Goal: Task Accomplishment & Management: Use online tool/utility

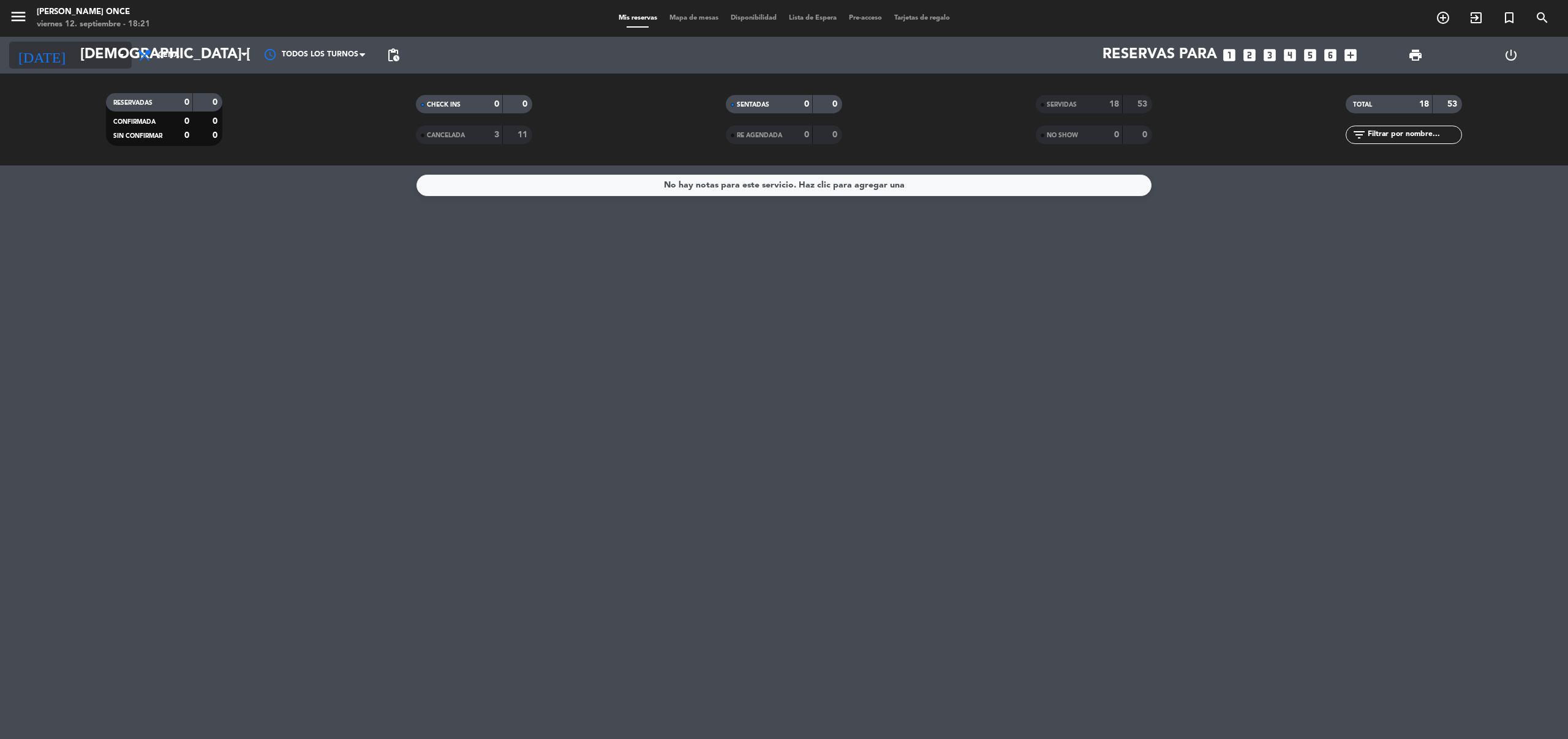
click at [106, 56] on input "[DEMOGRAPHIC_DATA] [DATE]" at bounding box center [165, 55] width 182 height 30
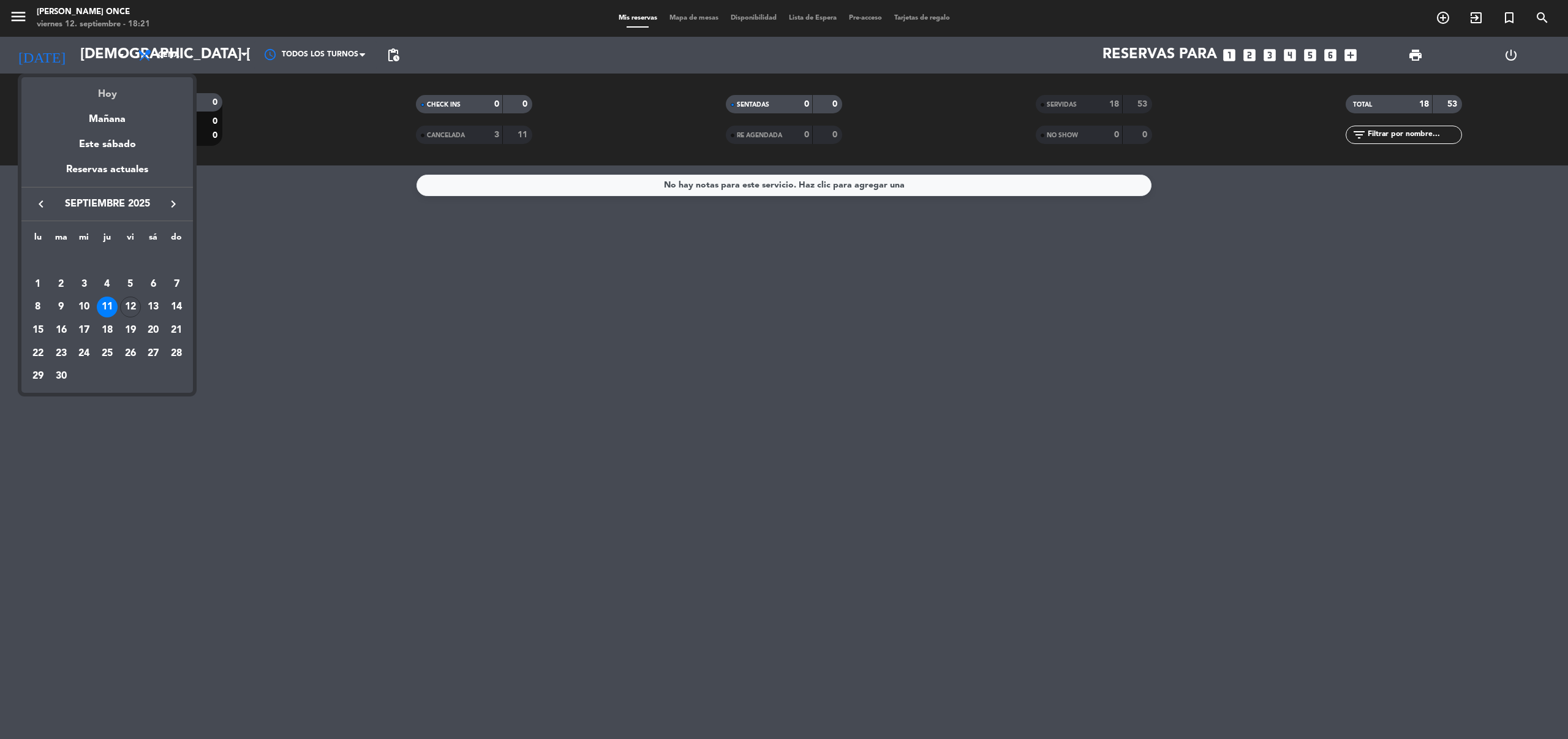
click at [108, 93] on div "Hoy" at bounding box center [107, 90] width 171 height 25
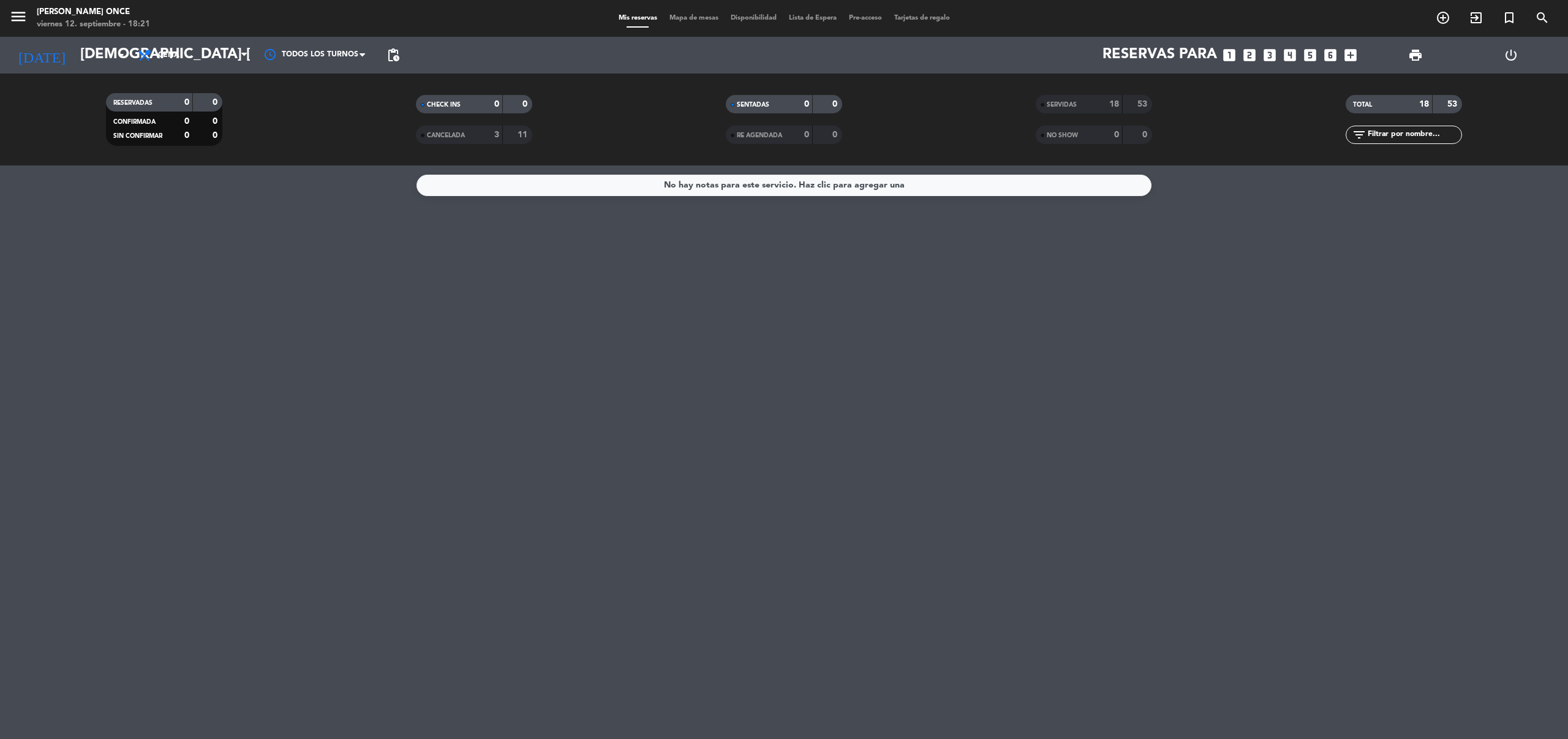
type input "vie. [DATE]"
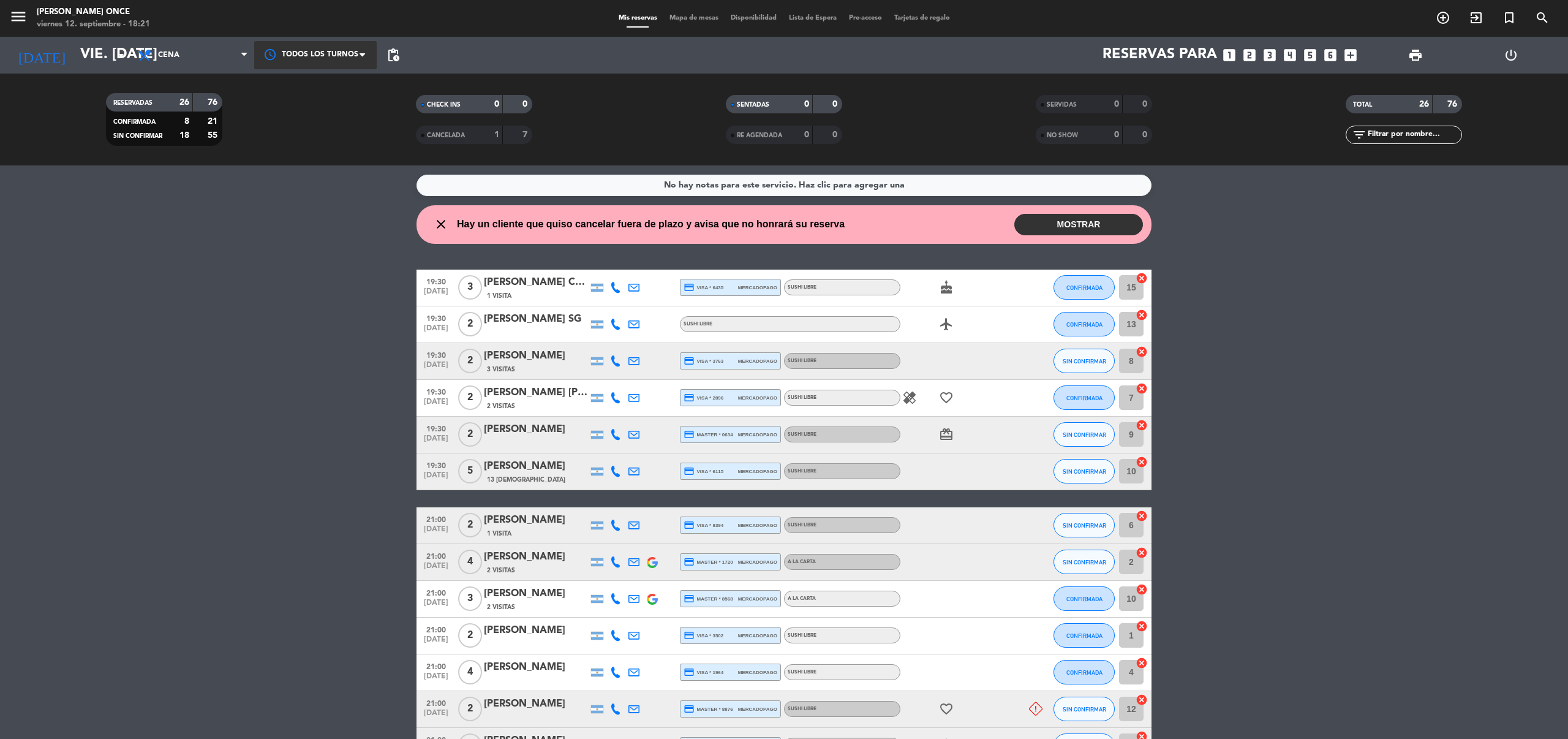
click at [304, 61] on div at bounding box center [315, 55] width 123 height 27
click at [300, 106] on span "19:30" at bounding box center [295, 110] width 22 height 14
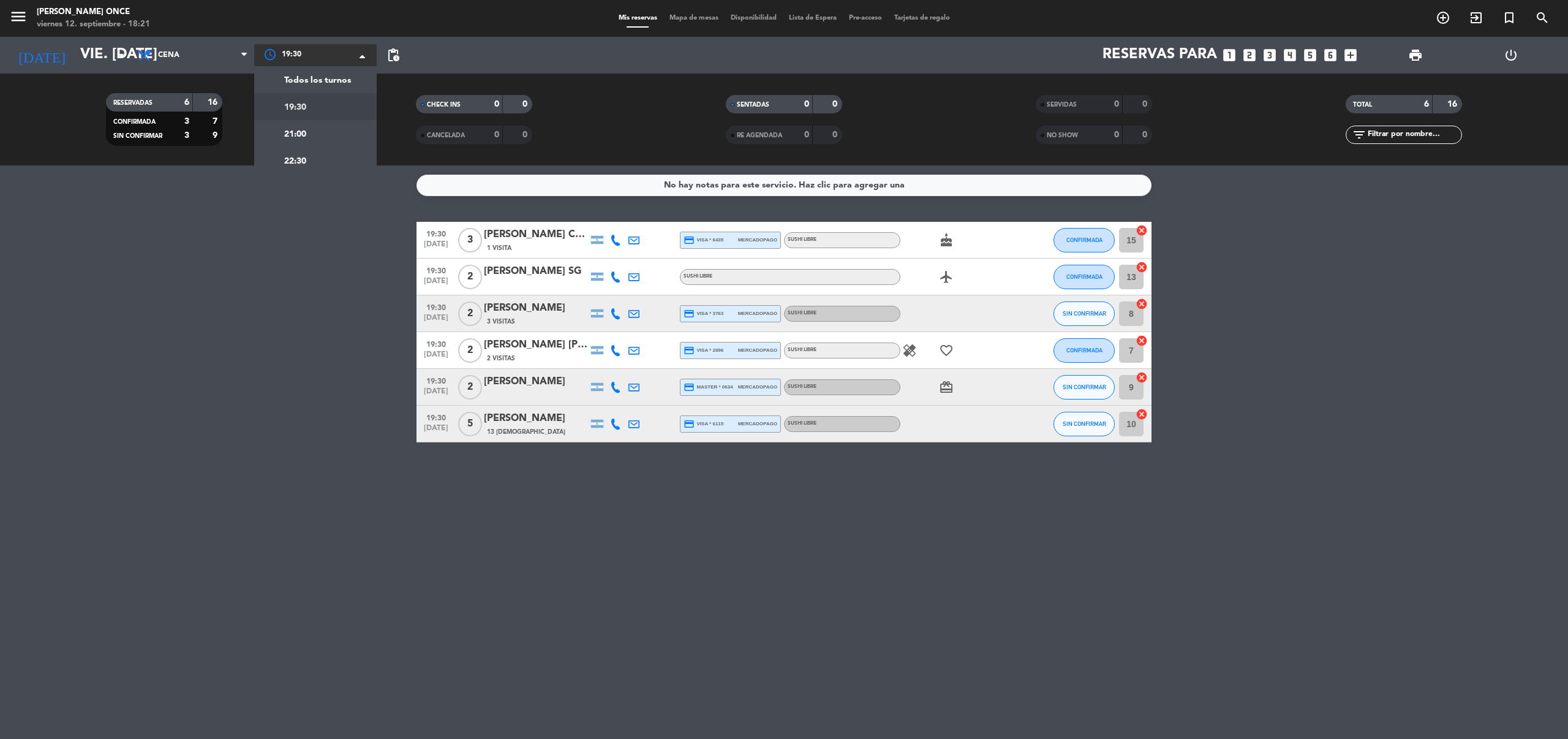
click at [282, 56] on span "19:30" at bounding box center [292, 55] width 20 height 13
click at [288, 127] on div "21:00" at bounding box center [281, 134] width 49 height 16
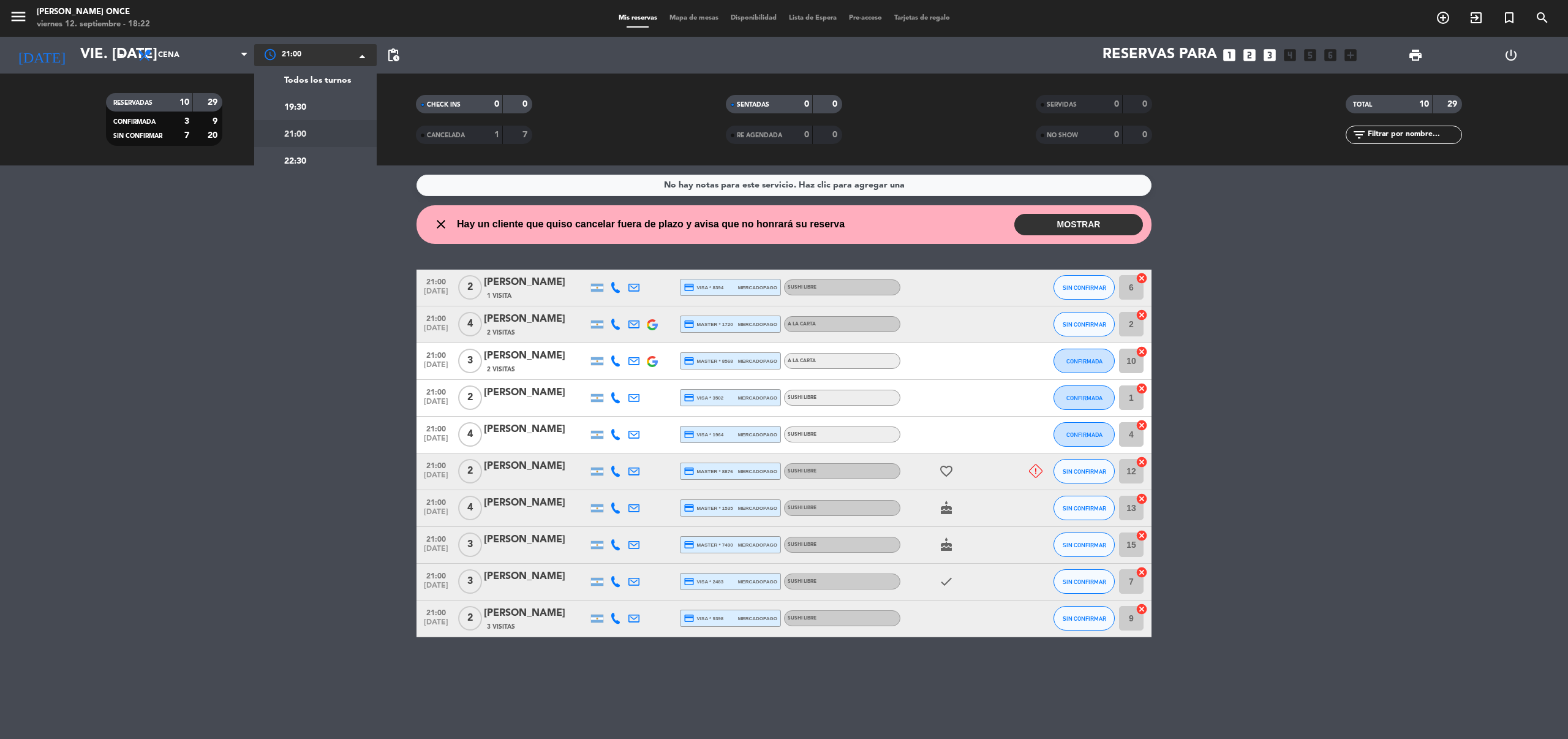
click at [329, 55] on div at bounding box center [315, 55] width 123 height 22
click at [320, 162] on div "22:30" at bounding box center [315, 160] width 123 height 27
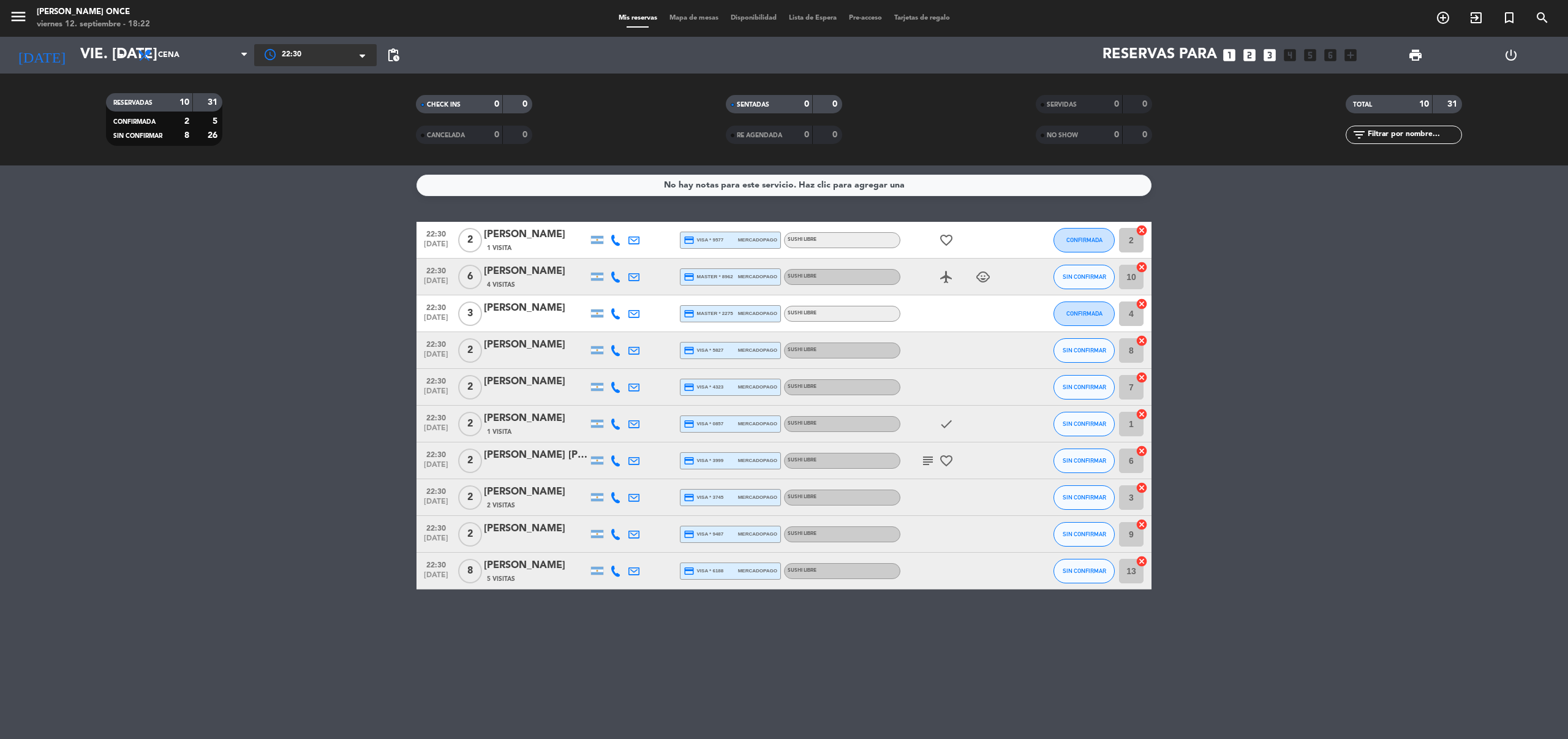
click at [331, 49] on div at bounding box center [315, 55] width 123 height 22
click at [327, 111] on div "19:30" at bounding box center [315, 106] width 123 height 27
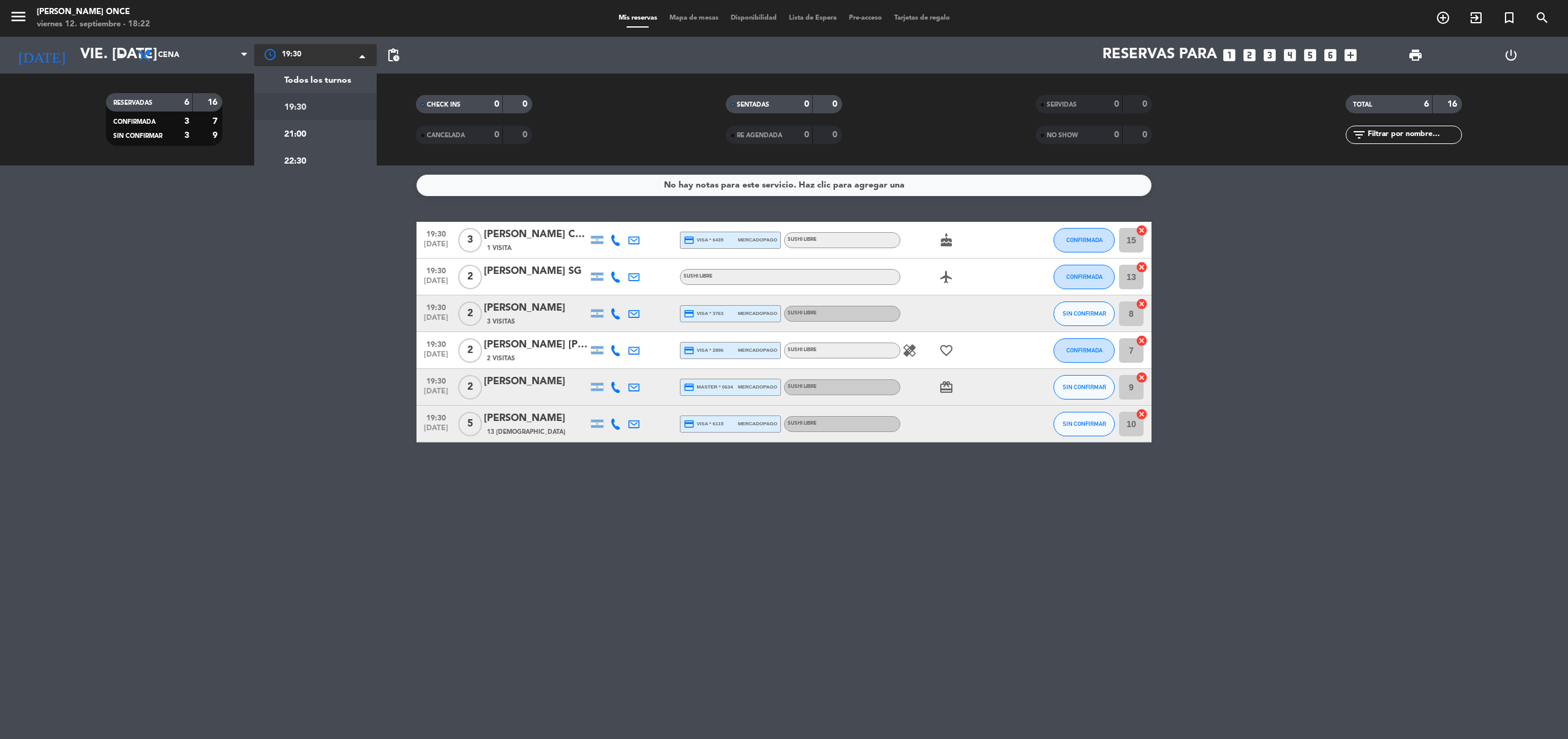
click at [334, 63] on div at bounding box center [315, 55] width 123 height 22
click at [329, 126] on div "21:00" at bounding box center [315, 134] width 123 height 27
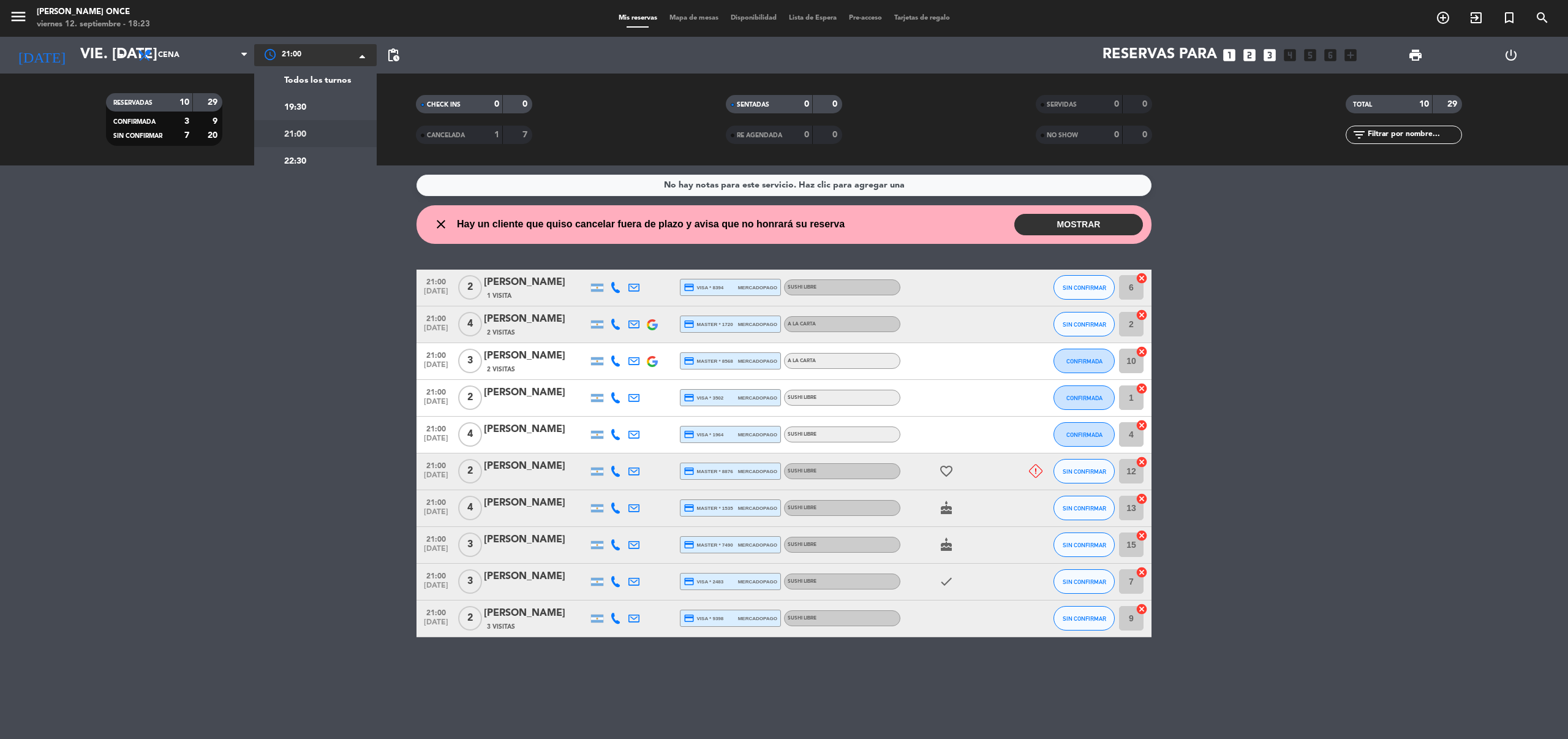
click at [297, 49] on div at bounding box center [315, 55] width 123 height 22
click at [314, 108] on div "19:30" at bounding box center [315, 106] width 123 height 27
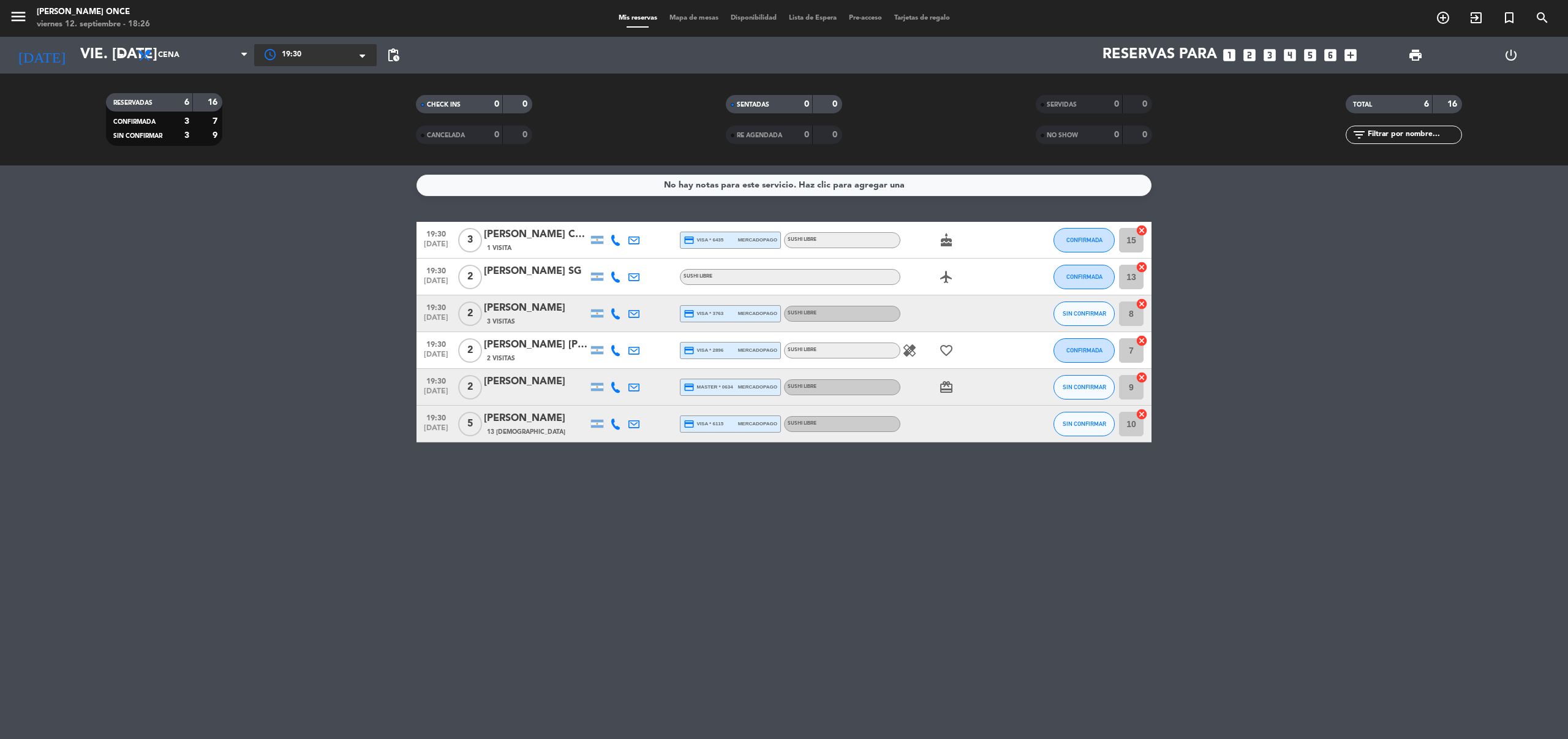
click at [337, 56] on div at bounding box center [315, 55] width 123 height 22
click at [329, 76] on span "Todos los turnos" at bounding box center [317, 80] width 66 height 14
